Goal: Contribute content: Add original content to the website for others to see

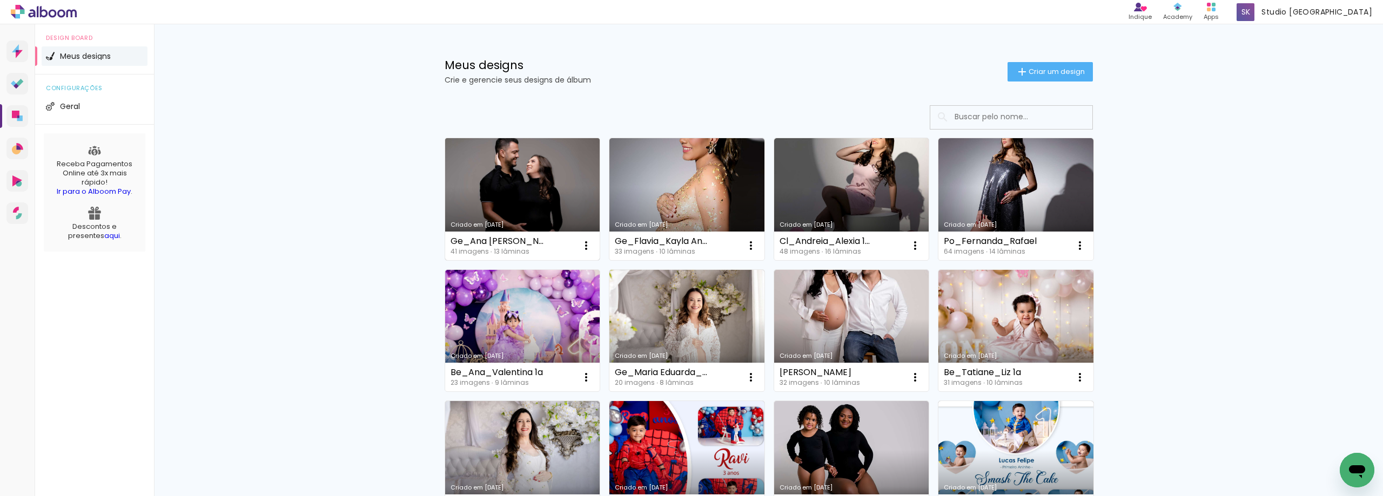
click at [504, 194] on link "Criado em [DATE]" at bounding box center [522, 199] width 155 height 122
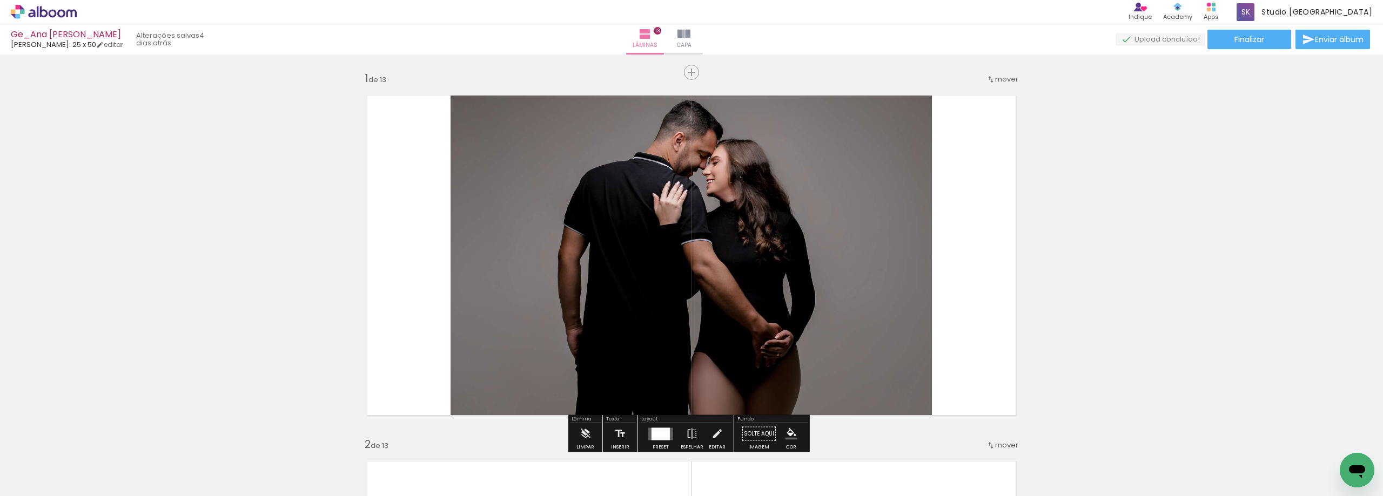
click at [32, 484] on span "Adicionar Fotos" at bounding box center [38, 482] width 32 height 12
click at [0, 0] on input "file" at bounding box center [0, 0] width 0 height 0
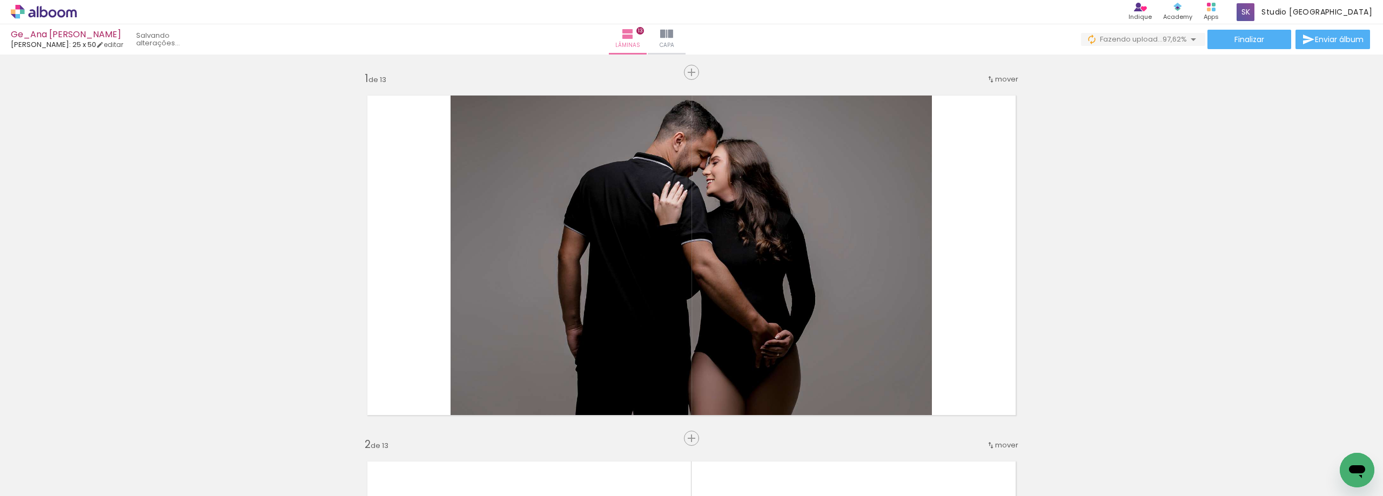
scroll to position [0, 1250]
drag, startPoint x: 1324, startPoint y: 471, endPoint x: 1320, endPoint y: 477, distance: 7.0
click at [1320, 474] on div at bounding box center [1338, 459] width 53 height 29
click at [674, 42] on span "Capa" at bounding box center [666, 46] width 15 height 10
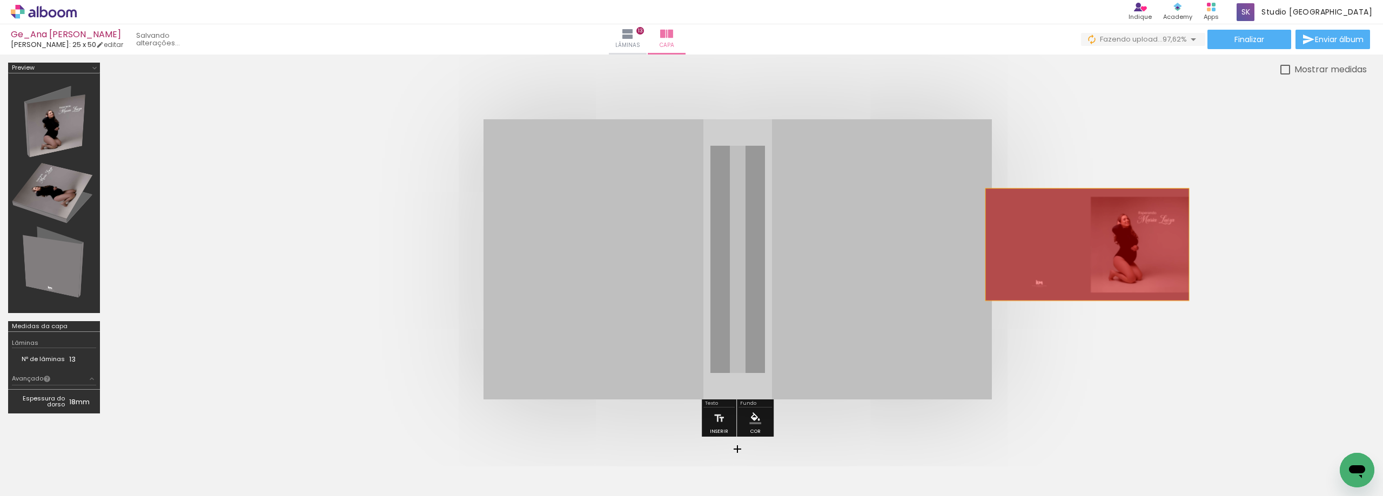
drag, startPoint x: 748, startPoint y: 255, endPoint x: 1087, endPoint y: 245, distance: 338.8
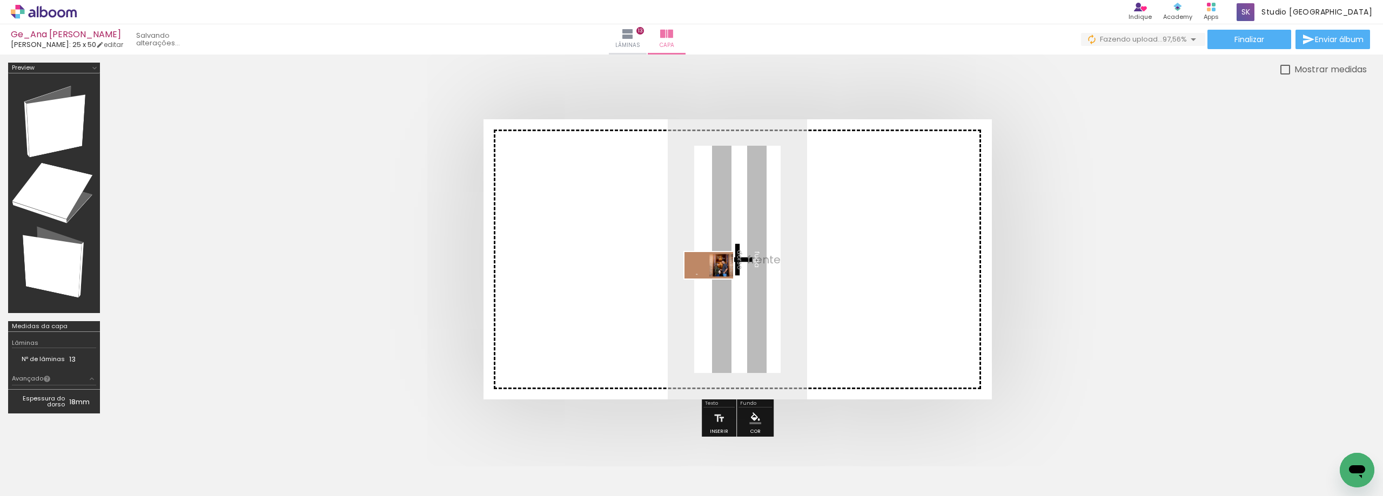
drag, startPoint x: 1332, startPoint y: 462, endPoint x: 717, endPoint y: 285, distance: 640.8
click at [717, 285] on quentale-workspace at bounding box center [691, 248] width 1383 height 496
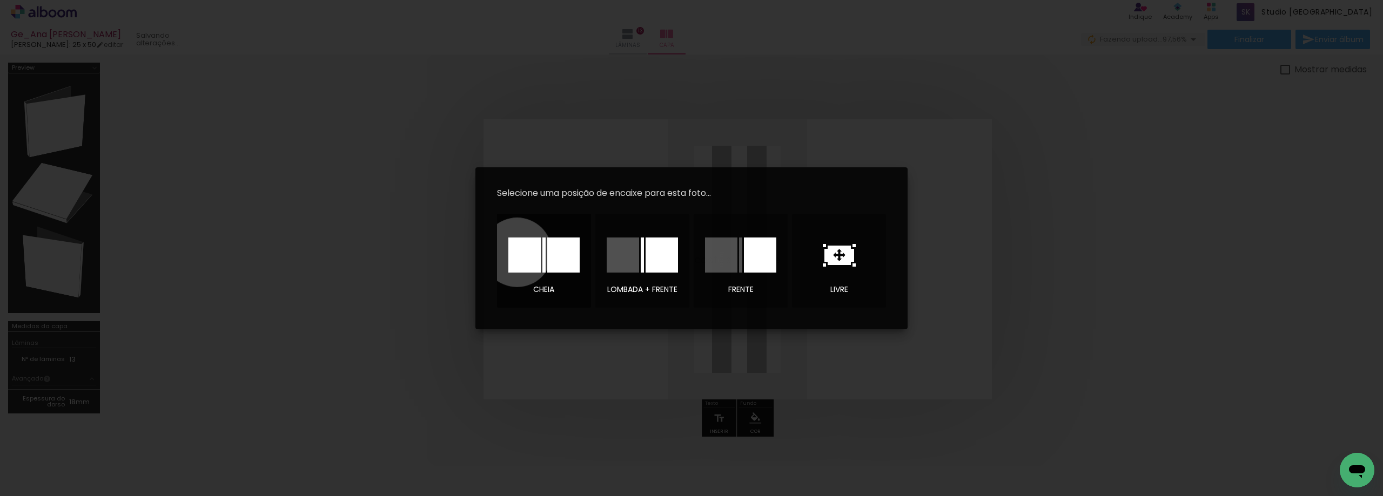
click at [517, 252] on div at bounding box center [524, 255] width 32 height 35
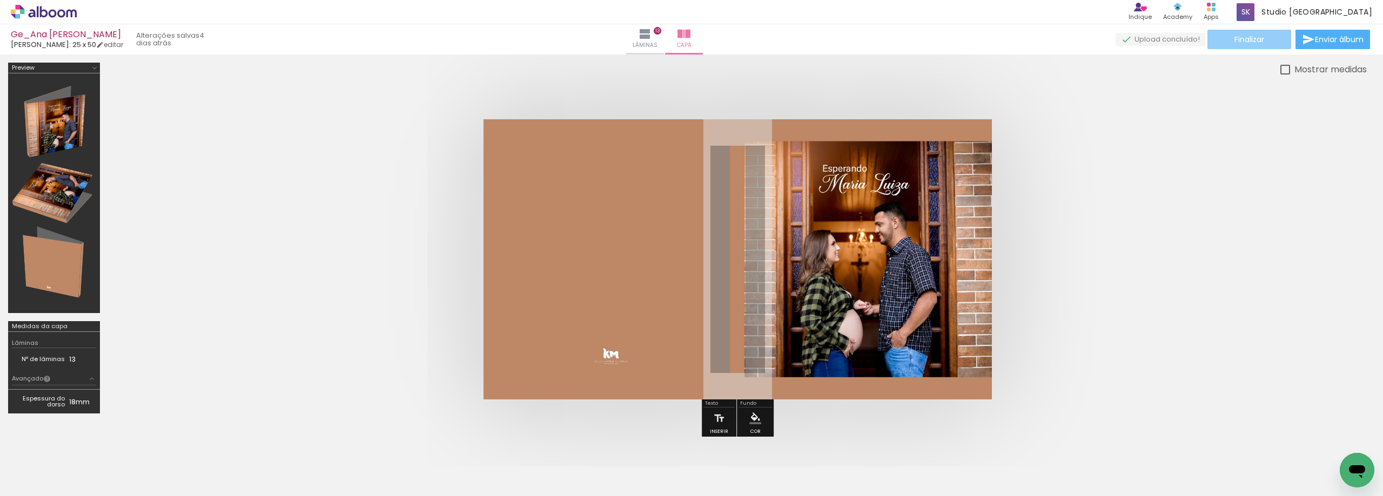
click at [1254, 42] on span "Finalizar" at bounding box center [1249, 40] width 30 height 8
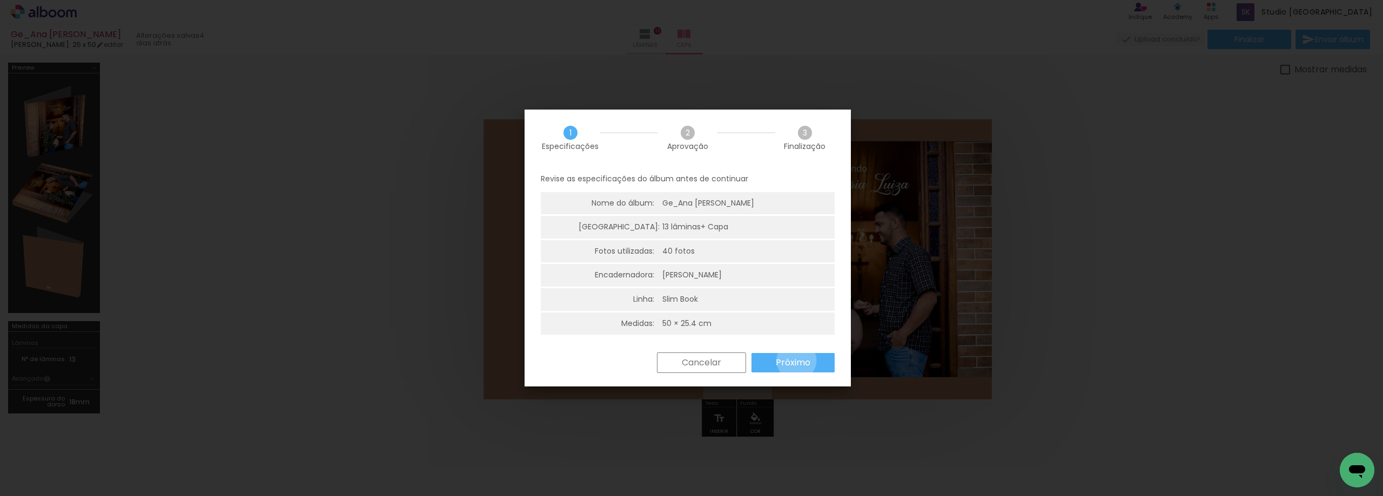
click at [0, 0] on slot "Próximo" at bounding box center [0, 0] width 0 height 0
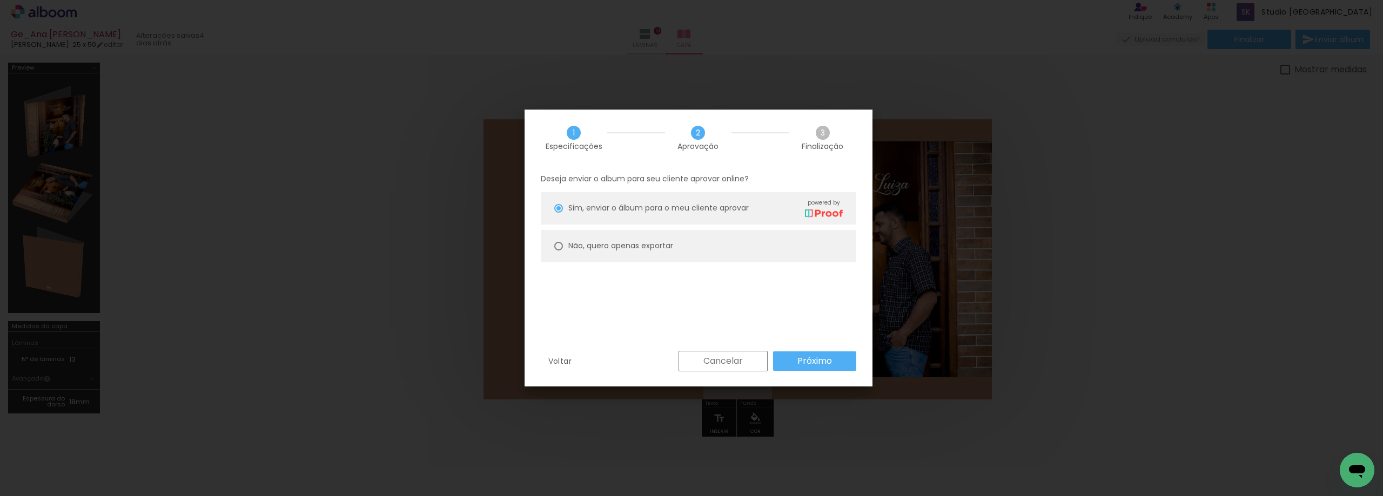
click at [0, 0] on slot "Próximo" at bounding box center [0, 0] width 0 height 0
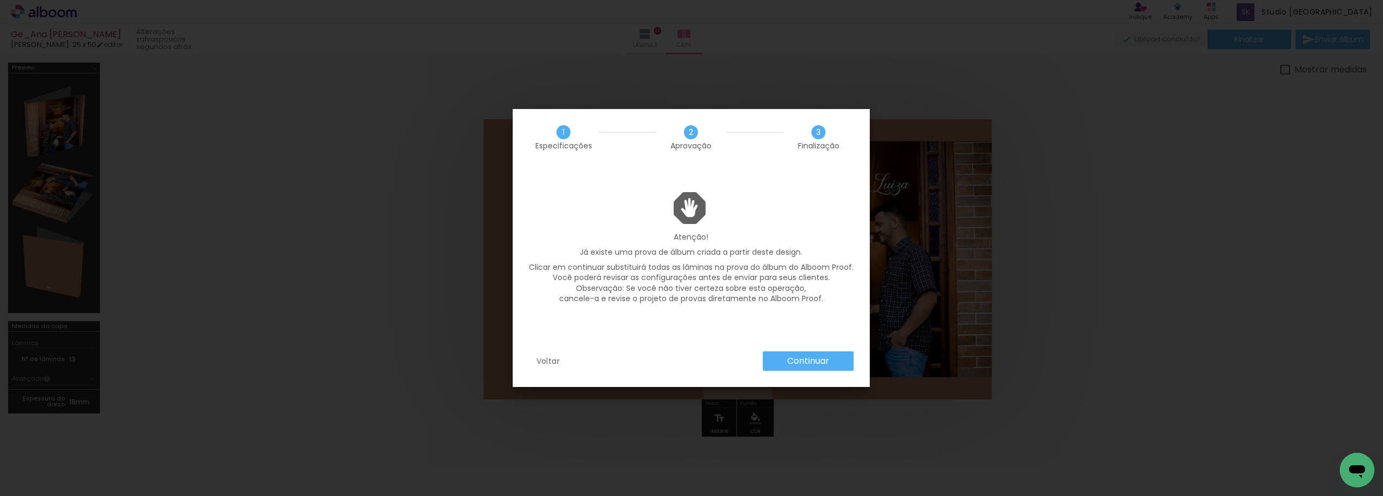
click at [0, 0] on slot "Continuar" at bounding box center [0, 0] width 0 height 0
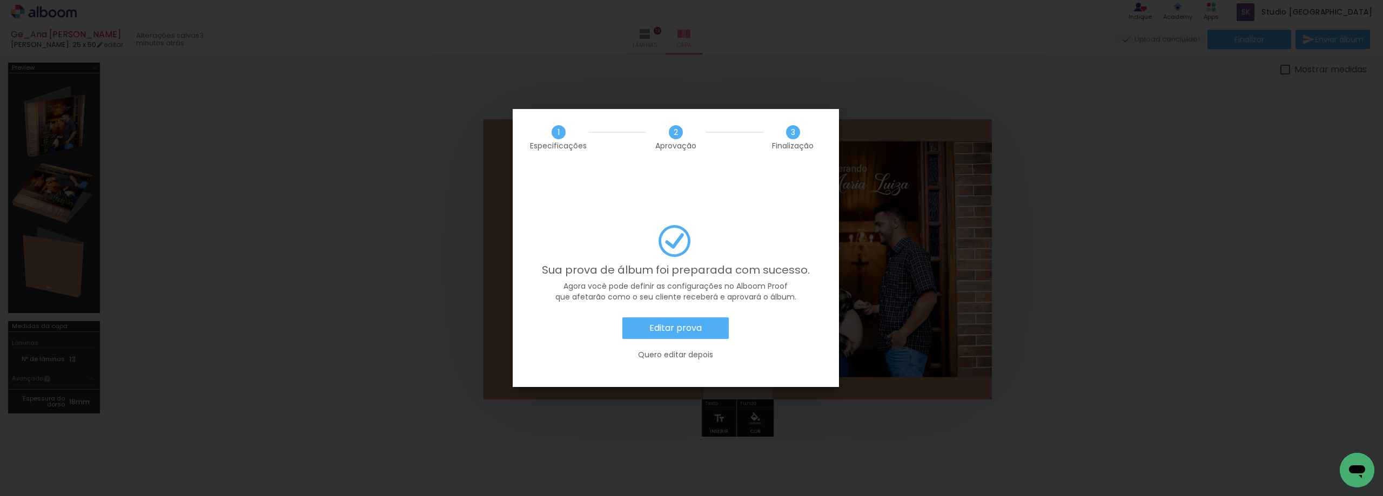
click at [0, 0] on slot "Quero editar depois" at bounding box center [0, 0] width 0 height 0
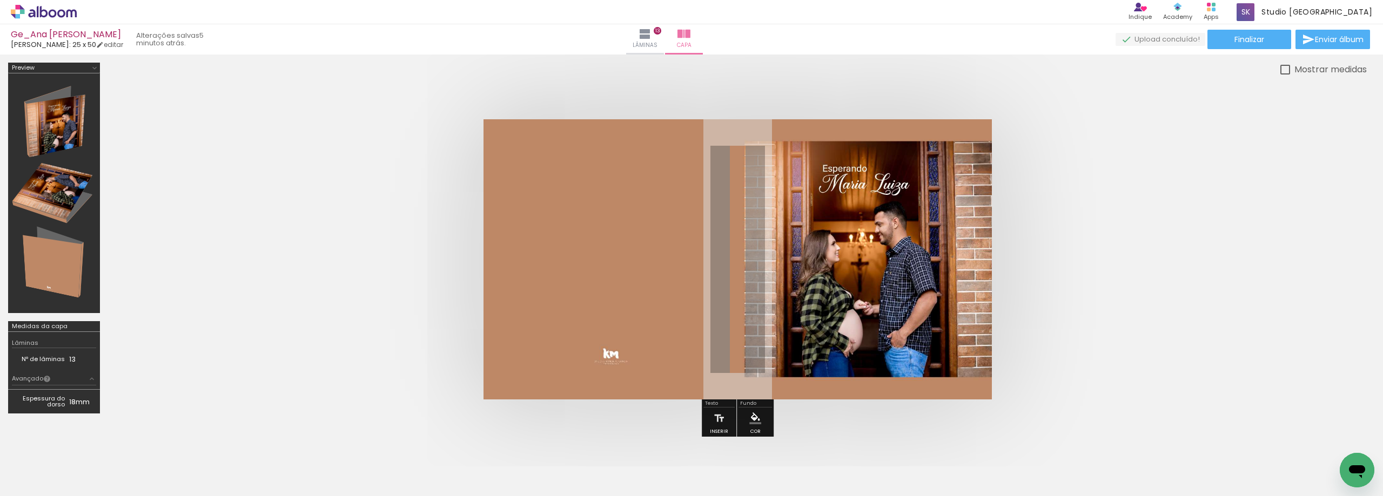
scroll to position [0, 1189]
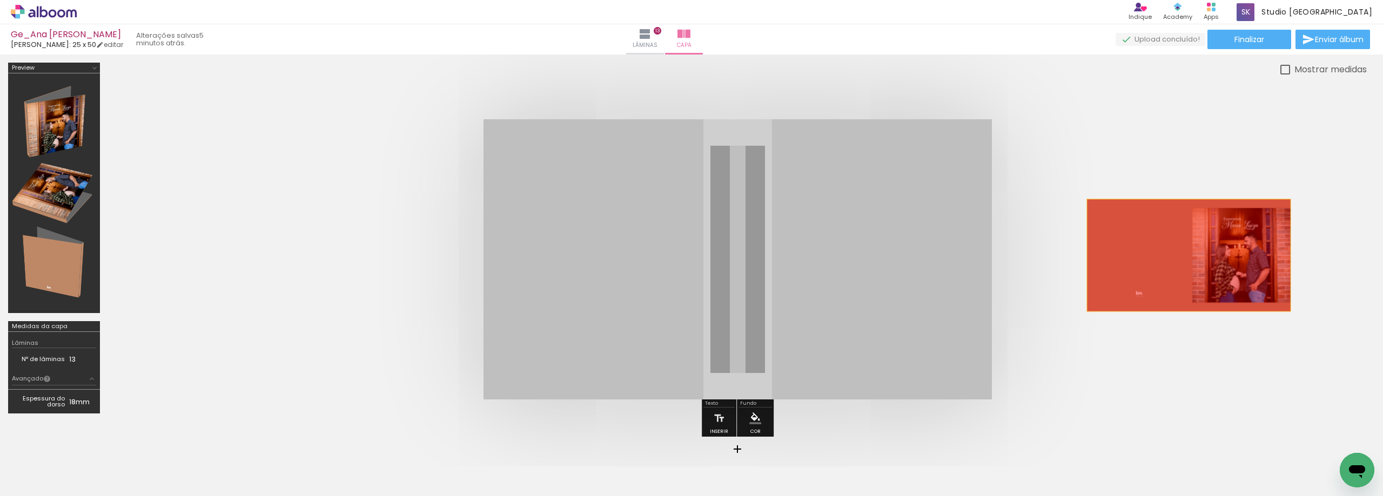
drag, startPoint x: 710, startPoint y: 245, endPoint x: 1188, endPoint y: 255, distance: 478.1
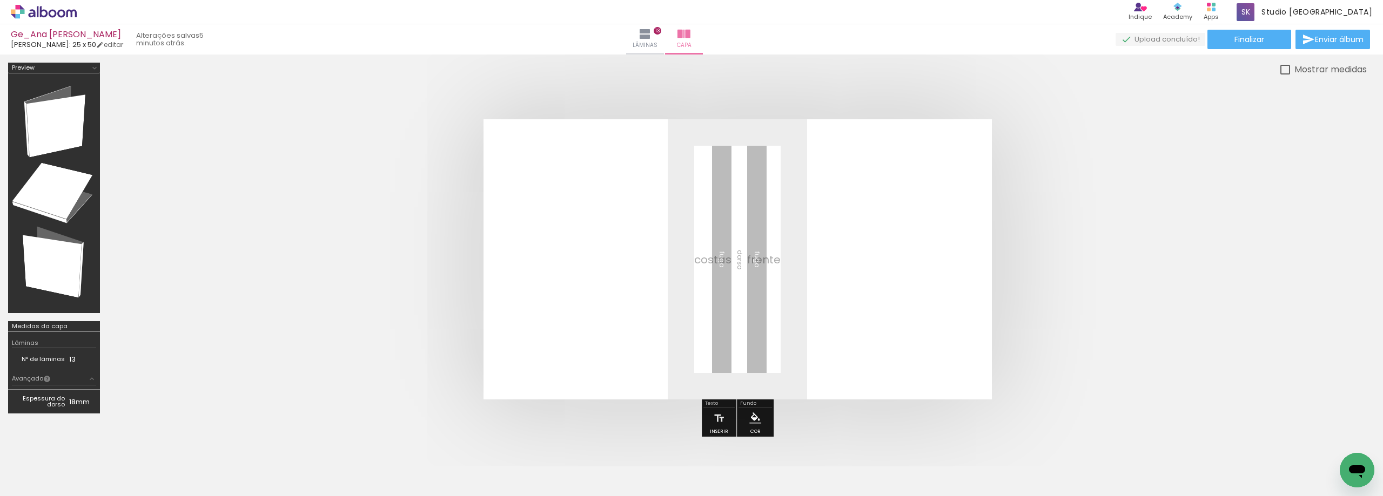
click at [24, 478] on span "Adicionar Fotos" at bounding box center [38, 482] width 32 height 12
click at [0, 0] on input "file" at bounding box center [0, 0] width 0 height 0
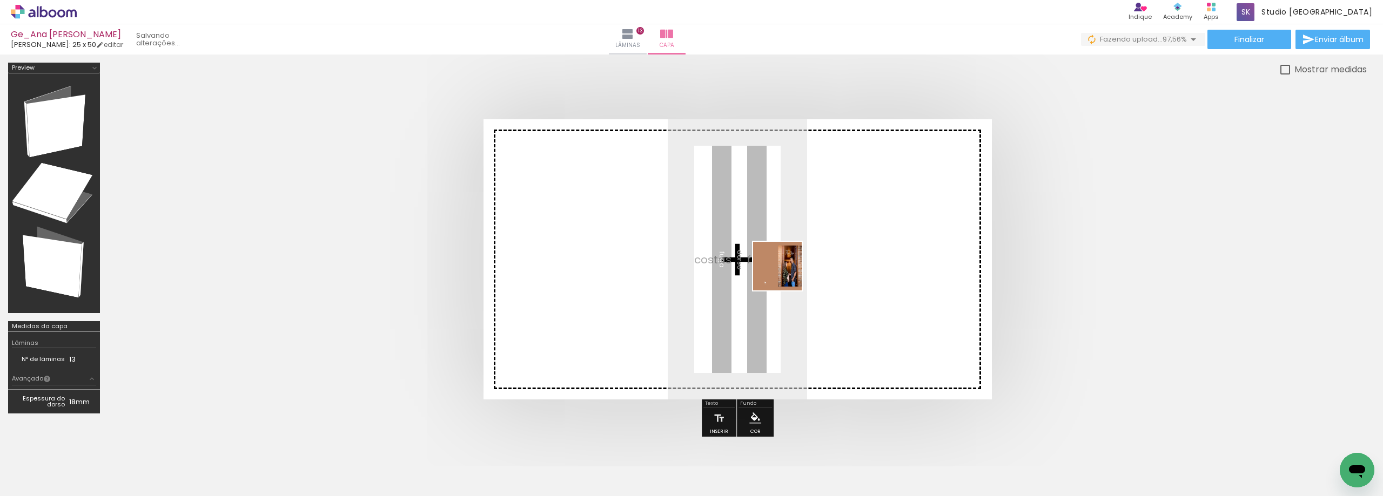
drag, startPoint x: 1335, startPoint y: 461, endPoint x: 785, endPoint y: 274, distance: 580.5
click at [785, 274] on quentale-workspace at bounding box center [691, 248] width 1383 height 496
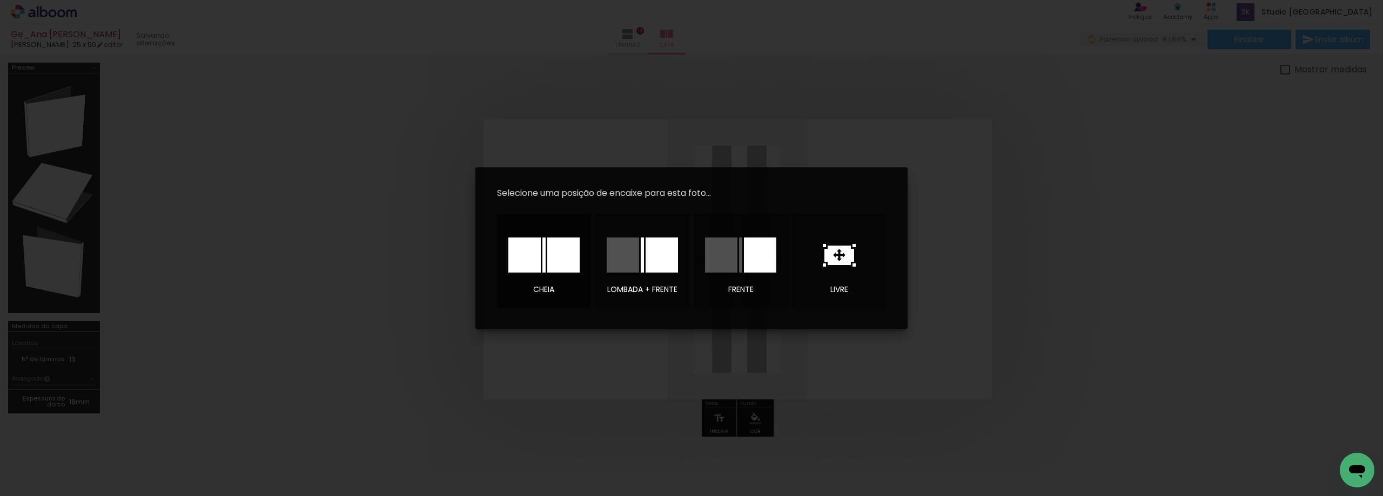
click at [561, 259] on div at bounding box center [563, 255] width 32 height 35
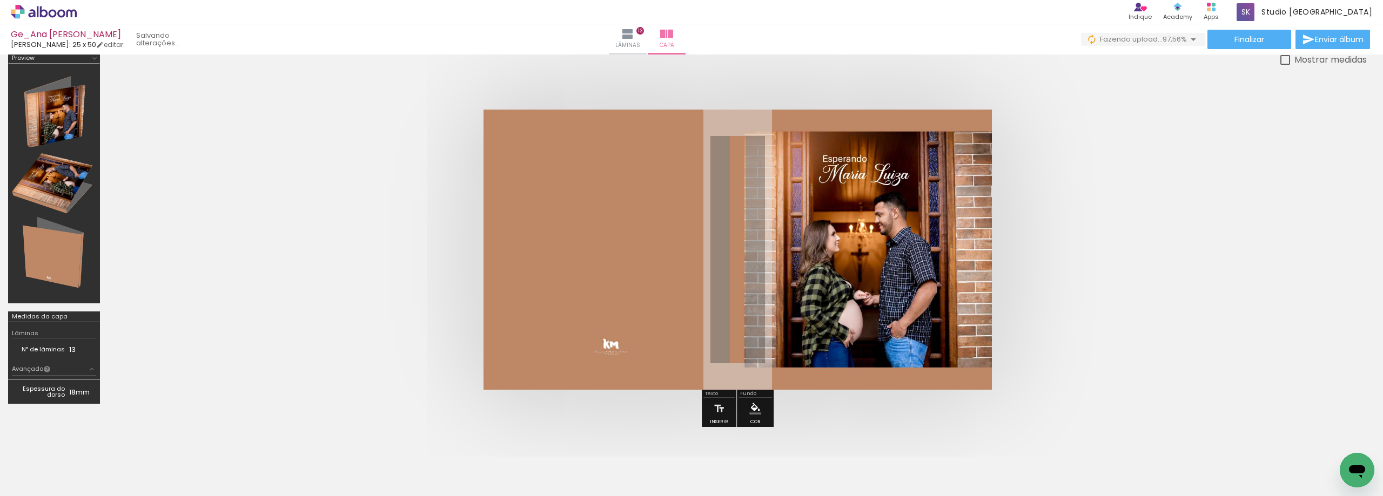
scroll to position [0, 0]
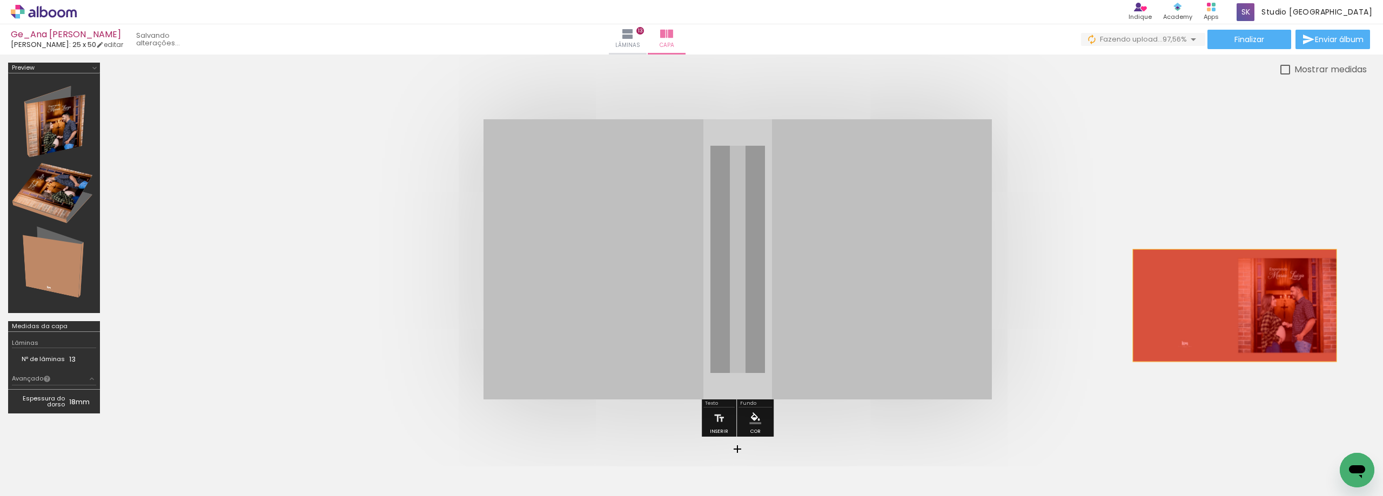
drag, startPoint x: 746, startPoint y: 289, endPoint x: 1234, endPoint y: 306, distance: 488.0
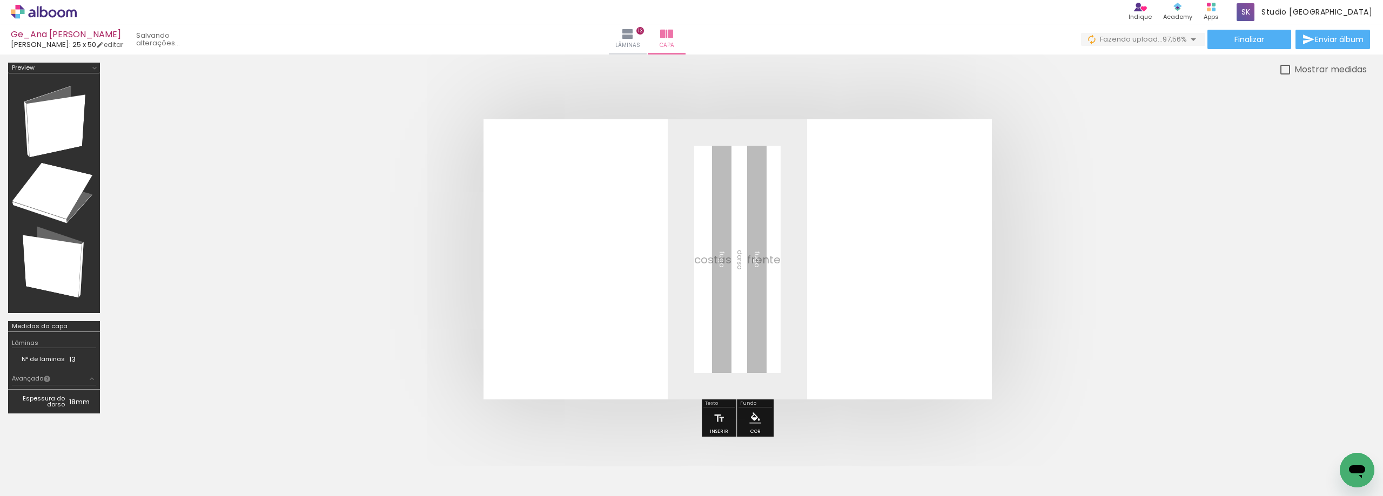
click at [31, 483] on span "Adicionar Fotos" at bounding box center [38, 482] width 32 height 12
click at [0, 0] on input "file" at bounding box center [0, 0] width 0 height 0
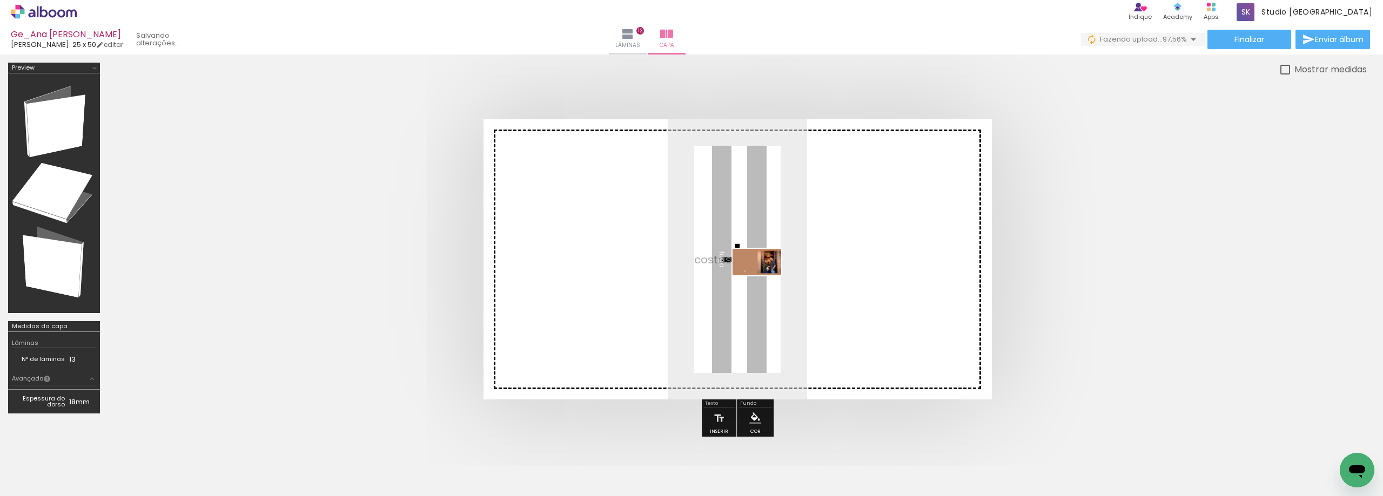
drag, startPoint x: 1324, startPoint y: 469, endPoint x: 765, endPoint y: 281, distance: 590.2
click at [765, 281] on quentale-workspace at bounding box center [691, 248] width 1383 height 496
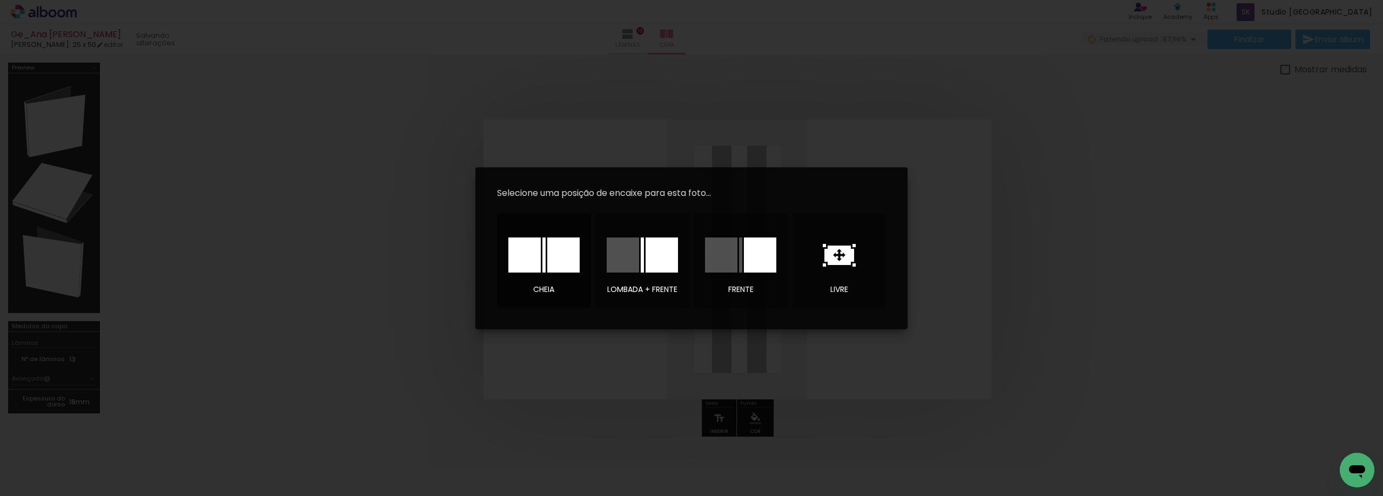
click at [545, 261] on div at bounding box center [543, 255] width 71 height 35
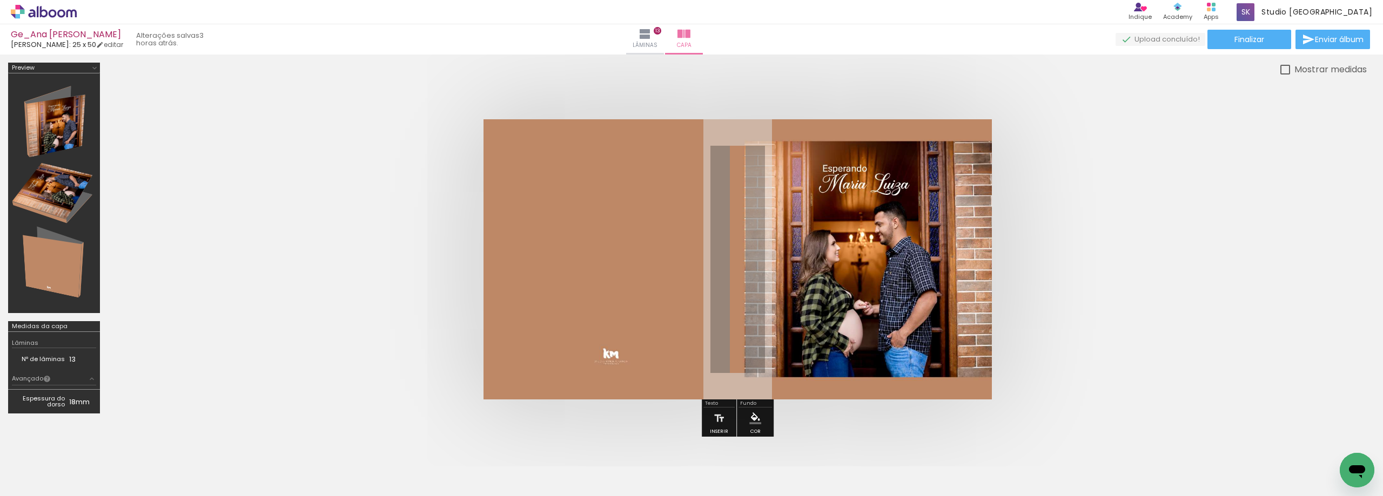
scroll to position [0, 1189]
